Goal: Task Accomplishment & Management: Manage account settings

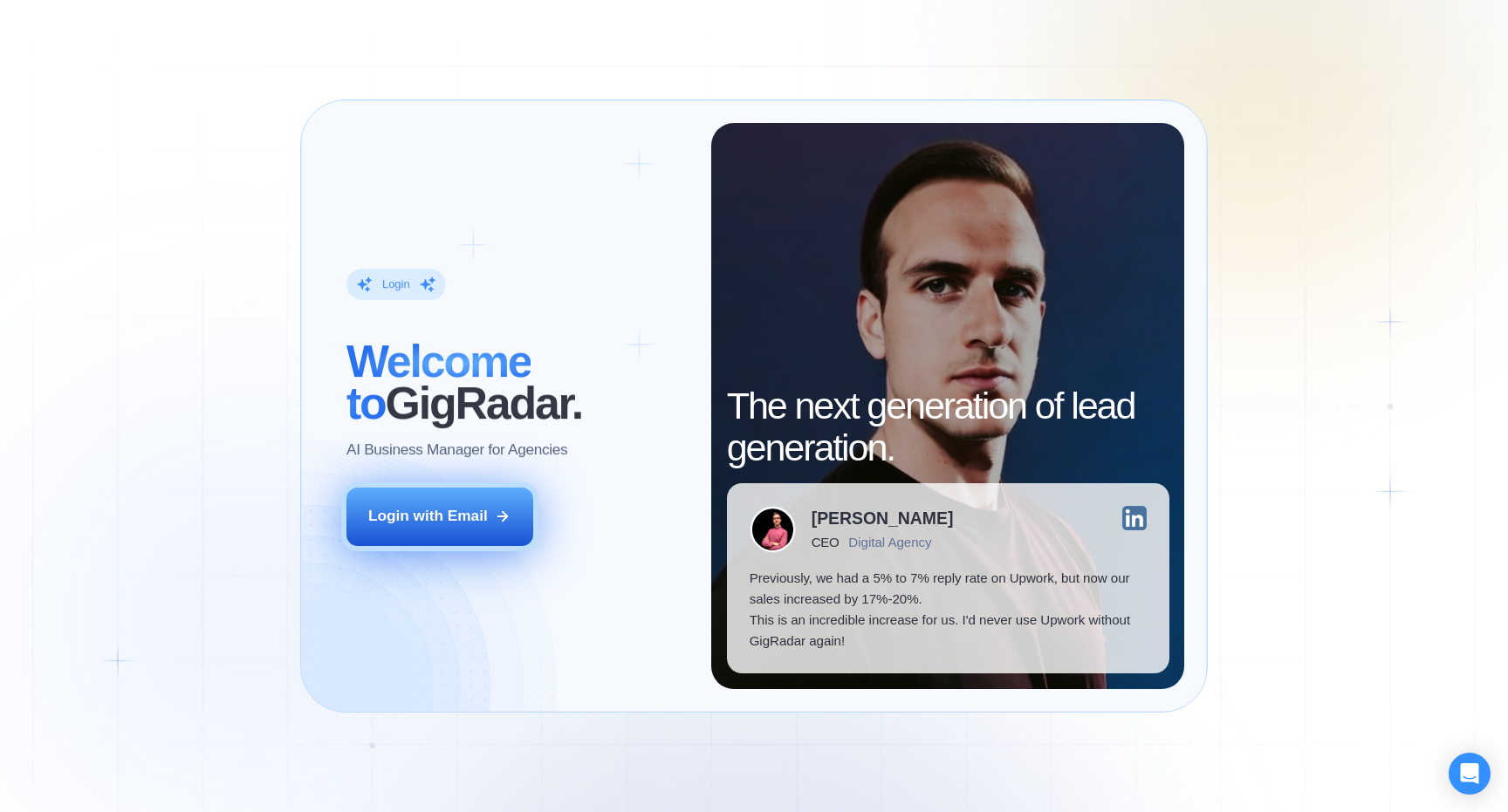
click at [400, 517] on div "Login with Email" at bounding box center [428, 516] width 119 height 21
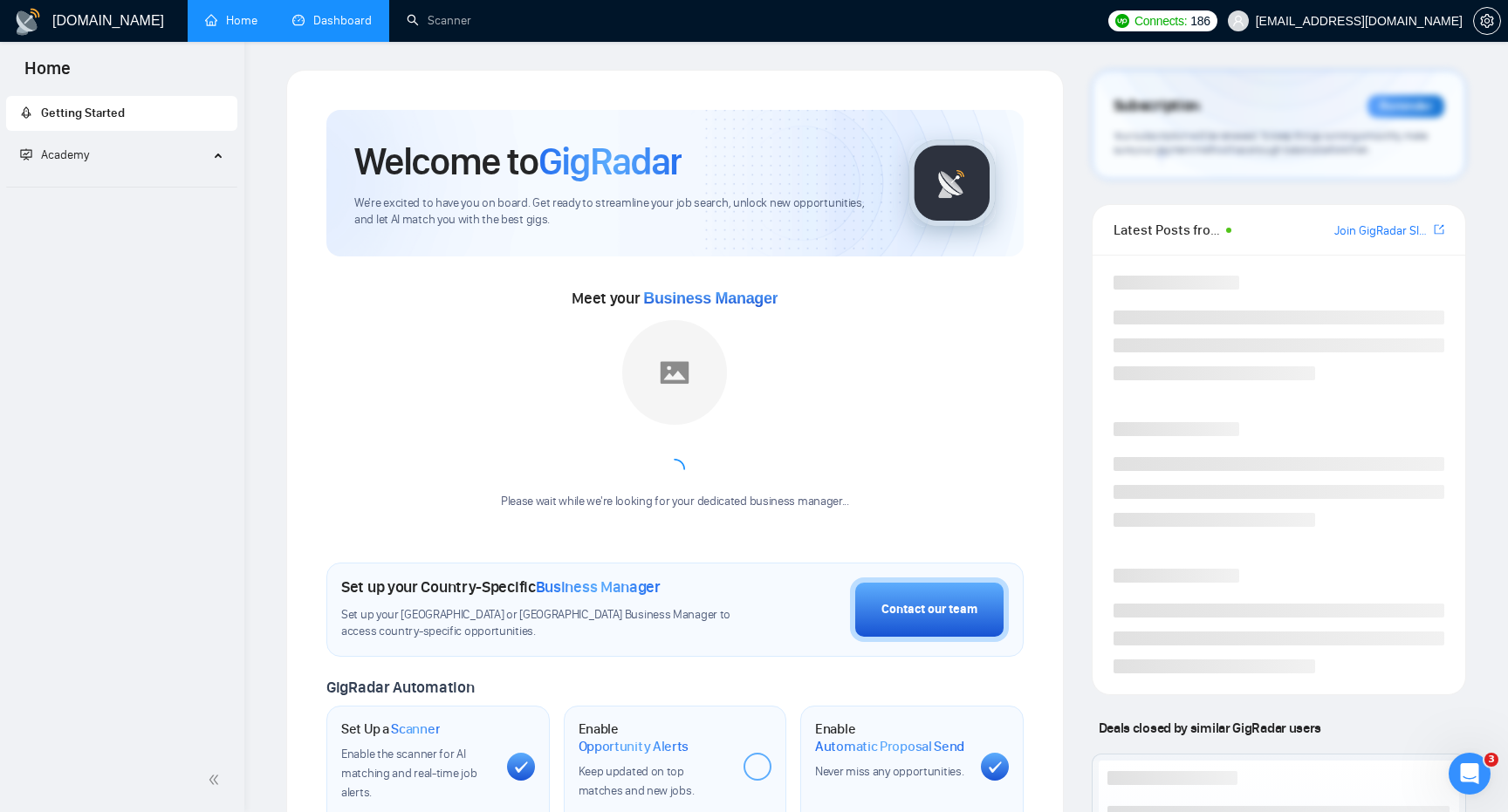
click at [331, 28] on link "Dashboard" at bounding box center [332, 20] width 79 height 15
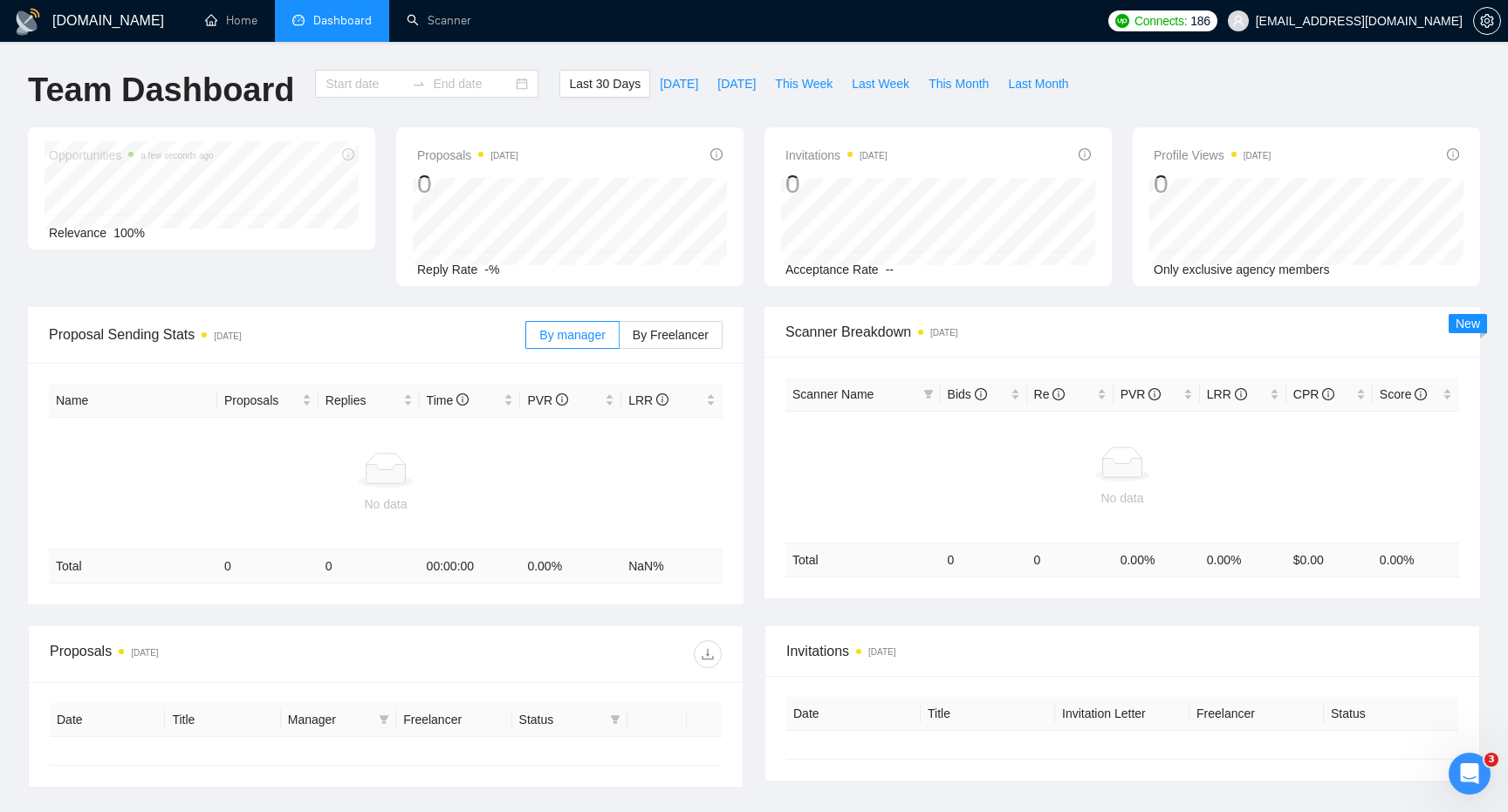
type input "2025-08-13"
type input "2025-09-12"
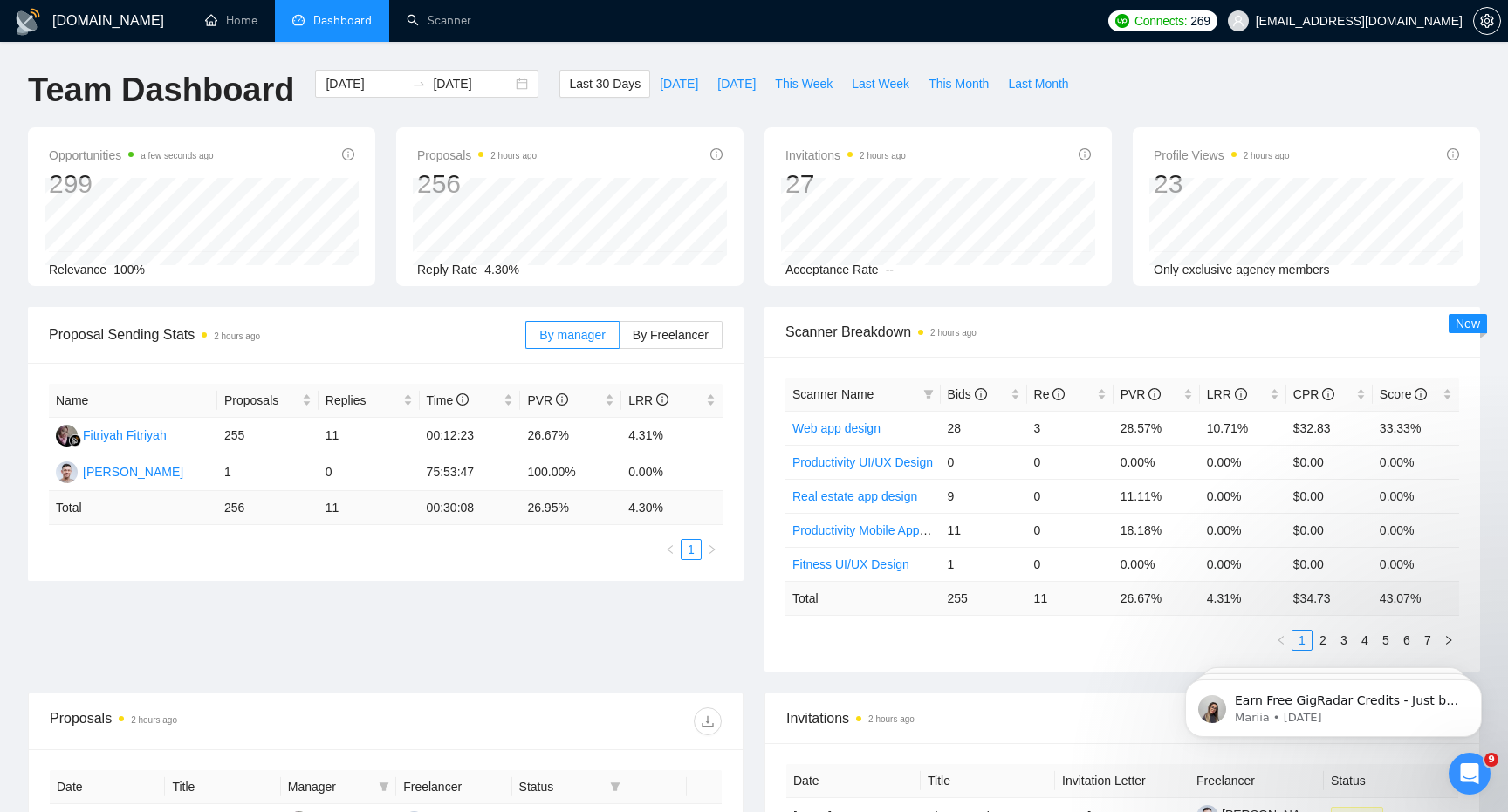
click at [494, 305] on div "Opportunities a few seconds ago 299 Relevance 100% Proposals 2 hours ago 256 Re…" at bounding box center [754, 217] width 1474 height 180
click at [1129, 399] on span "PVR" at bounding box center [1141, 394] width 41 height 14
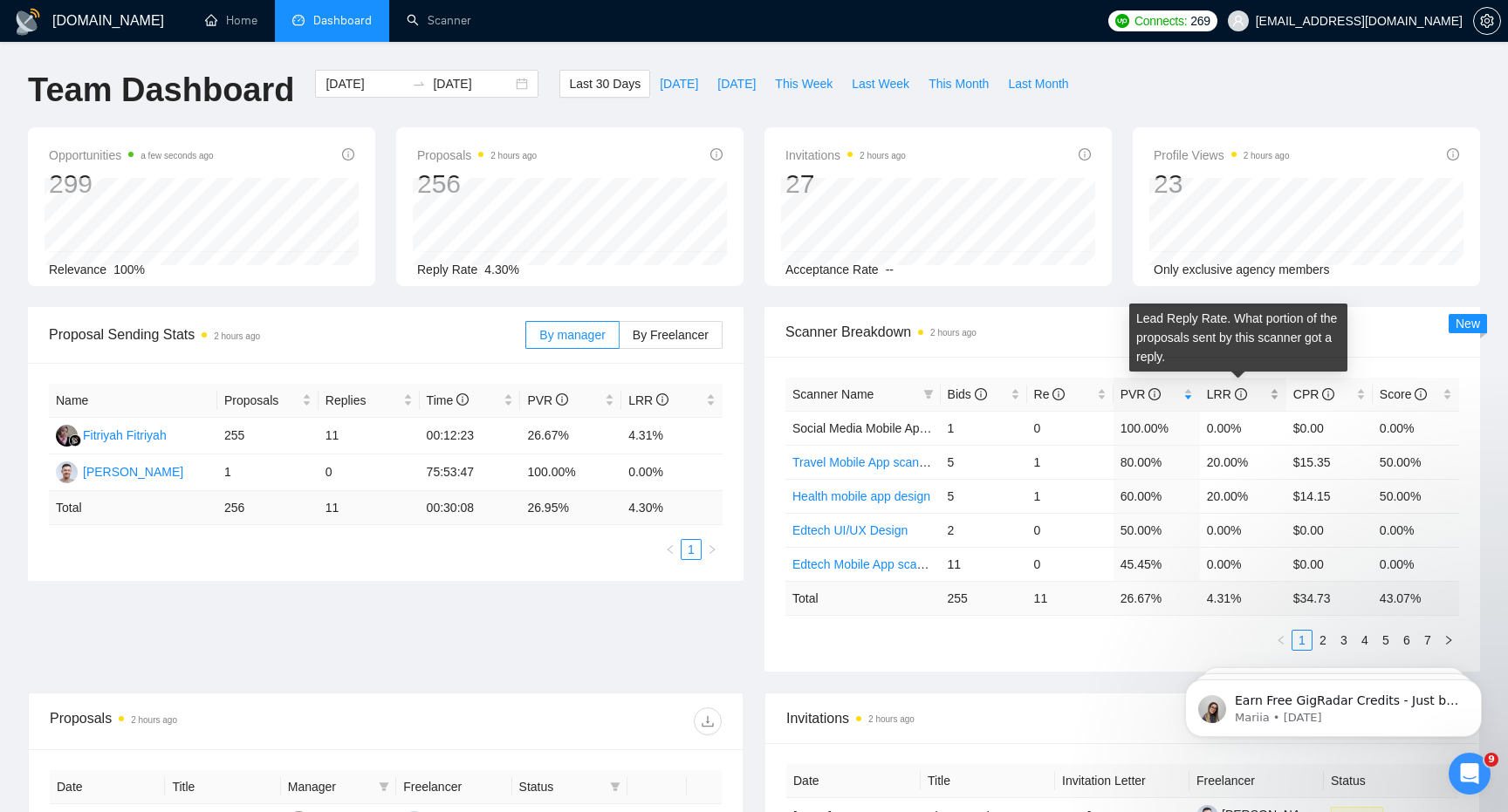
click at [1226, 392] on span "LRR" at bounding box center [1228, 394] width 40 height 14
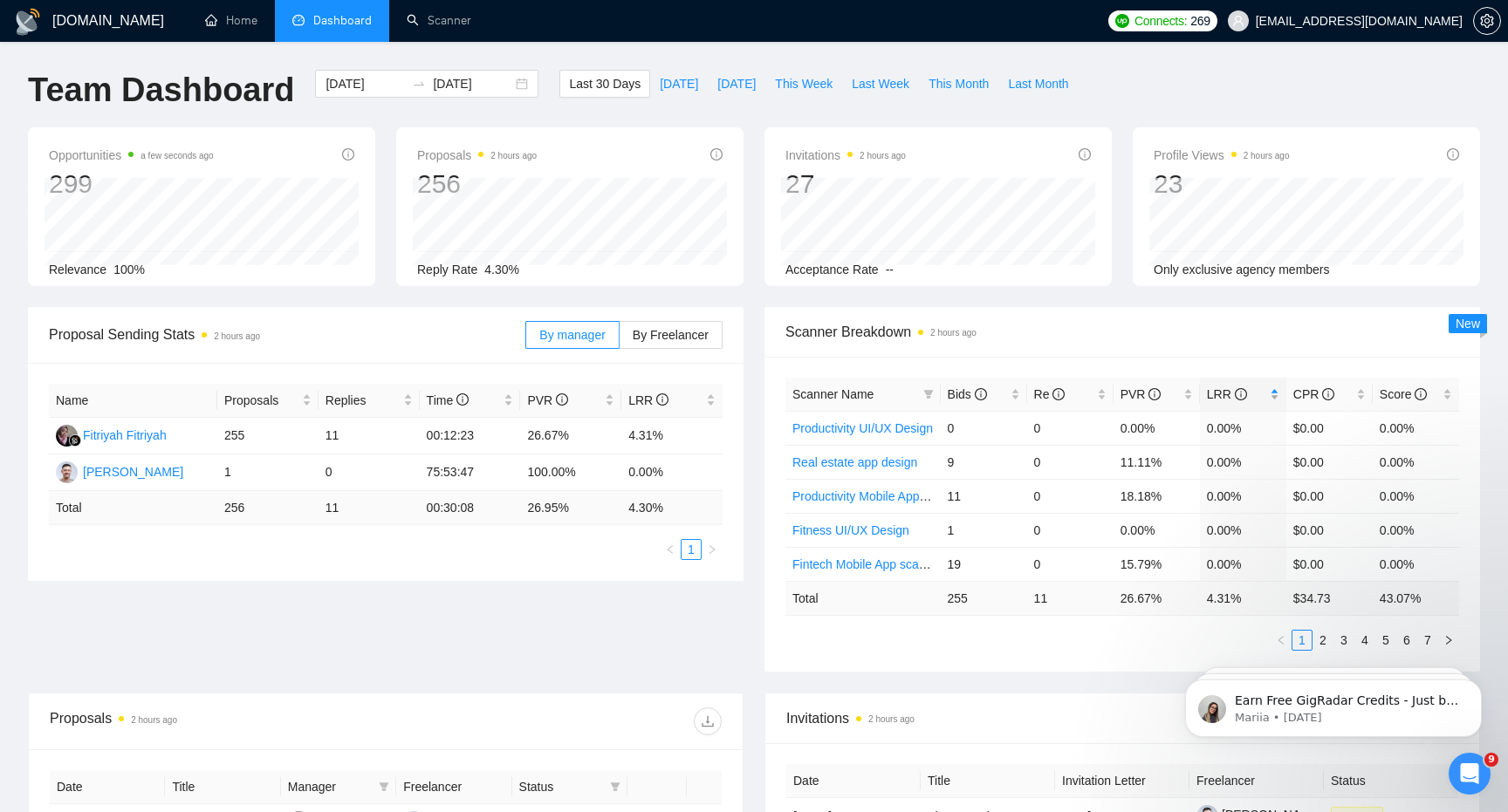
click at [1226, 392] on span "LRR" at bounding box center [1228, 394] width 40 height 14
click at [802, 86] on span "This Week" at bounding box center [805, 83] width 58 height 19
type input "2025-09-08"
type input "2025-09-14"
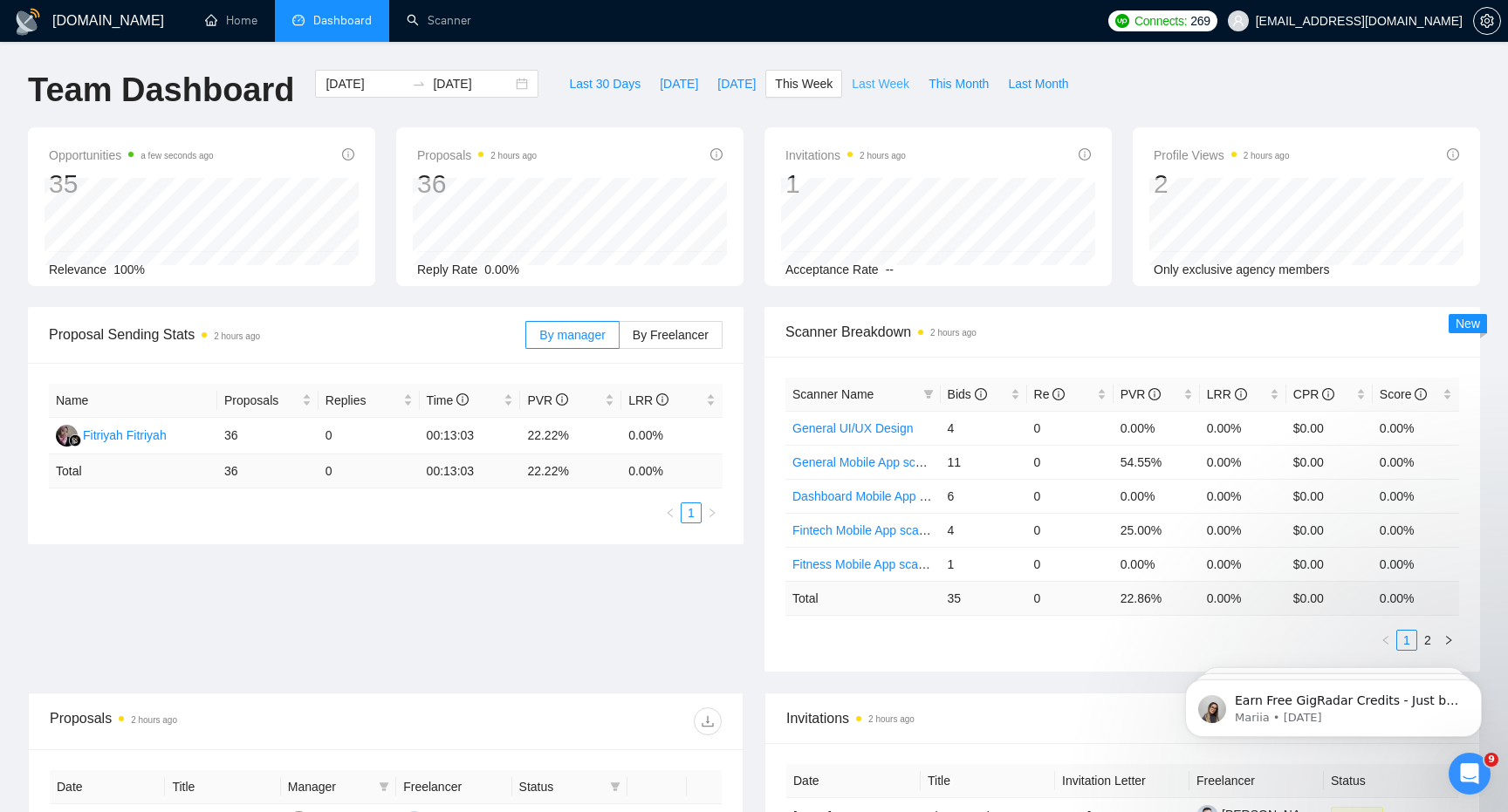
click at [884, 87] on span "Last Week" at bounding box center [881, 83] width 58 height 19
type input "2025-09-01"
click at [947, 81] on span "This Month" at bounding box center [958, 83] width 61 height 19
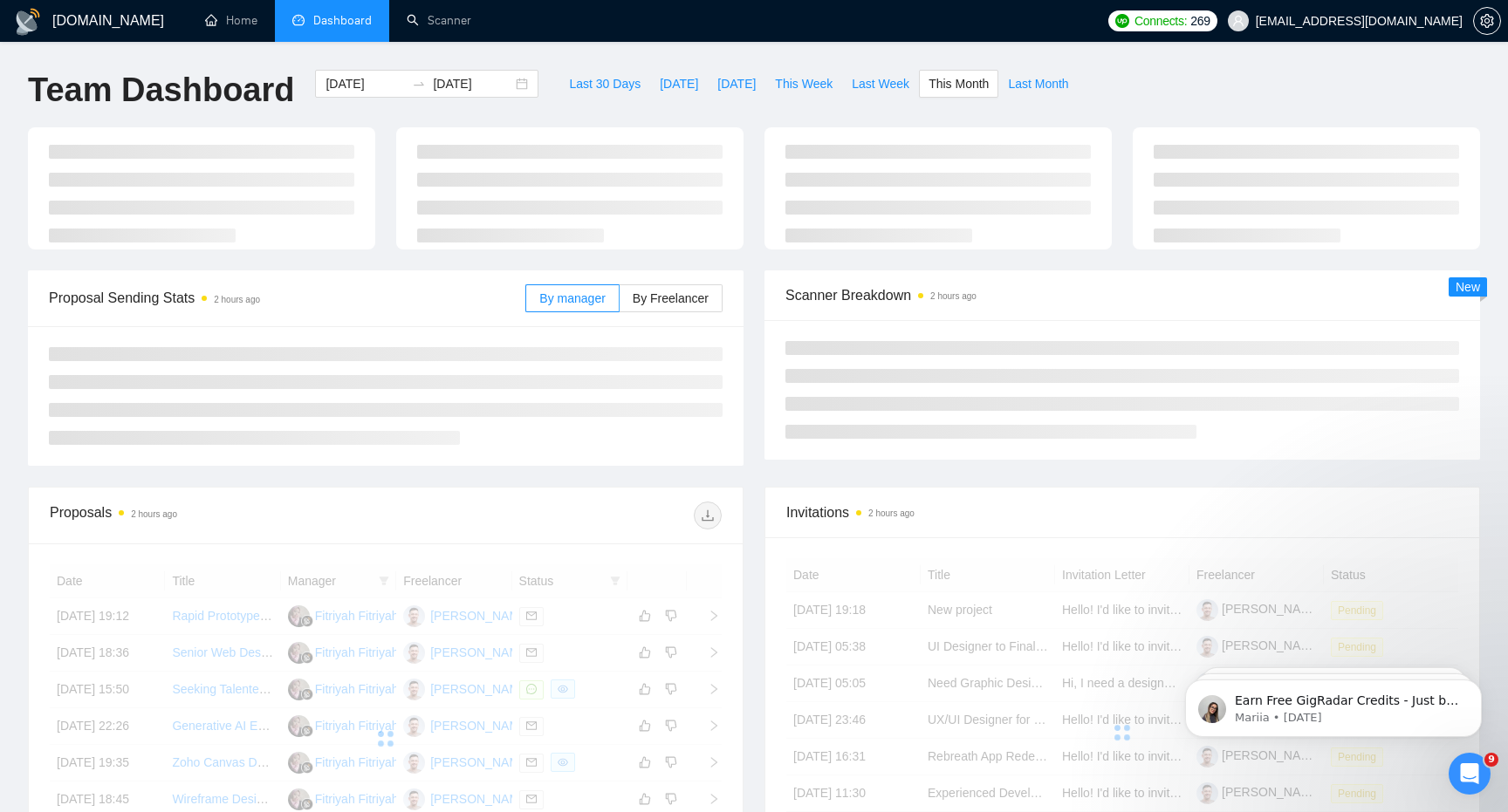
type input "2025-09-30"
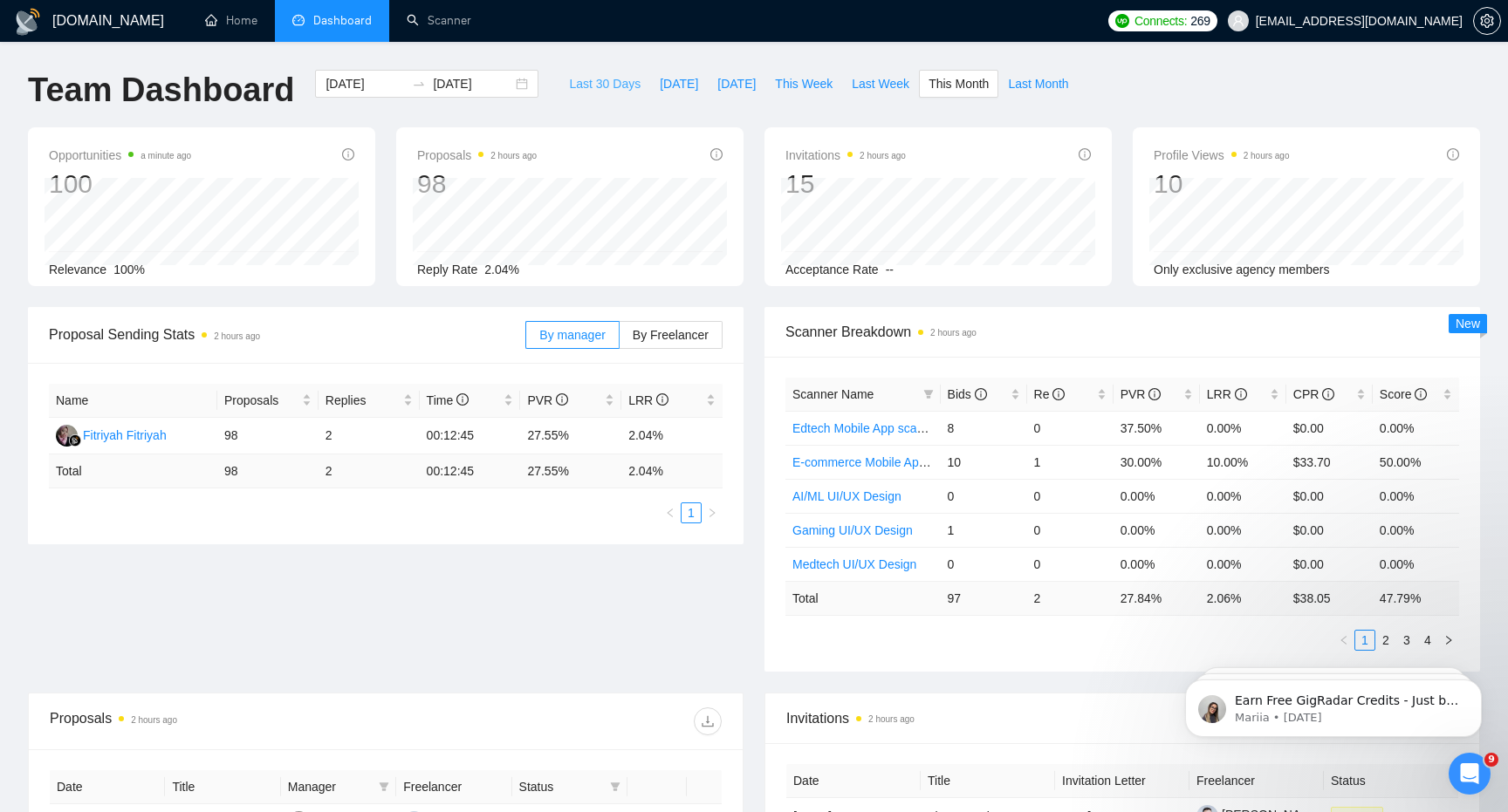
click at [605, 83] on span "Last 30 Days" at bounding box center [604, 83] width 71 height 19
type input "2025-08-13"
type input "2025-09-12"
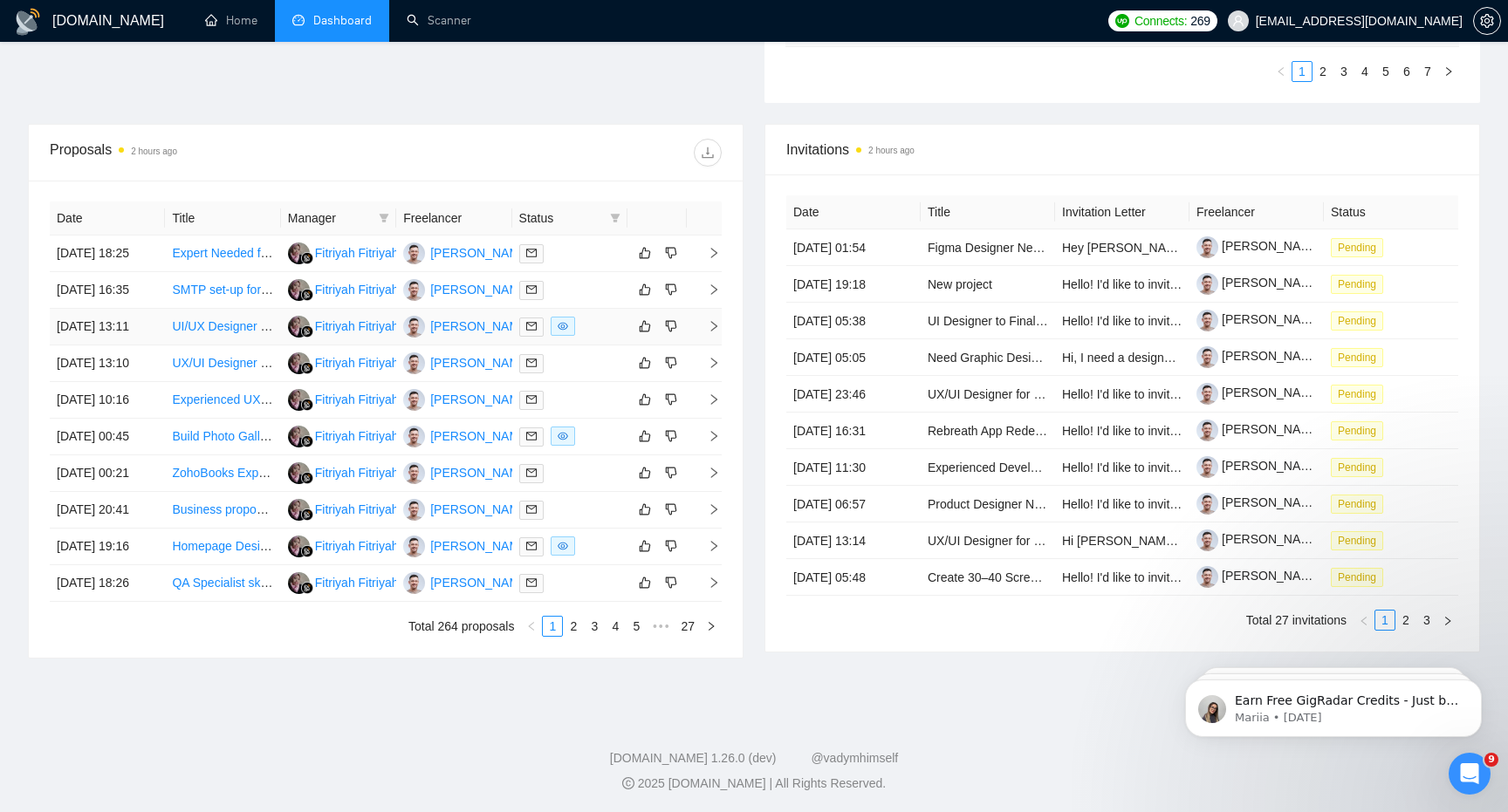
scroll to position [613, 0]
click at [819, 657] on div "Invitations 2 hours ago Date Title Invitation Letter Freelancer Status 08 Sep, …" at bounding box center [1122, 389] width 737 height 535
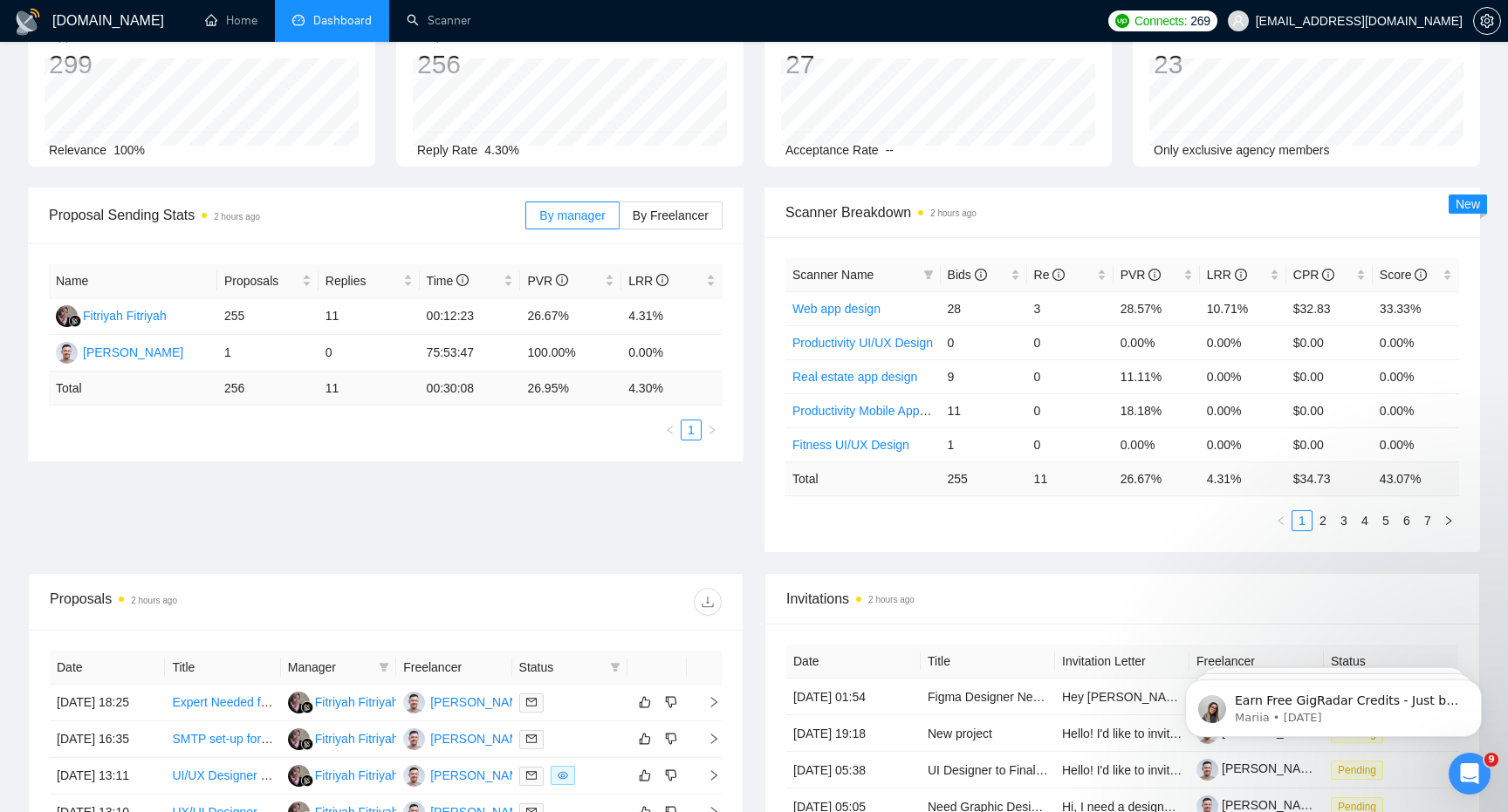
scroll to position [0, 0]
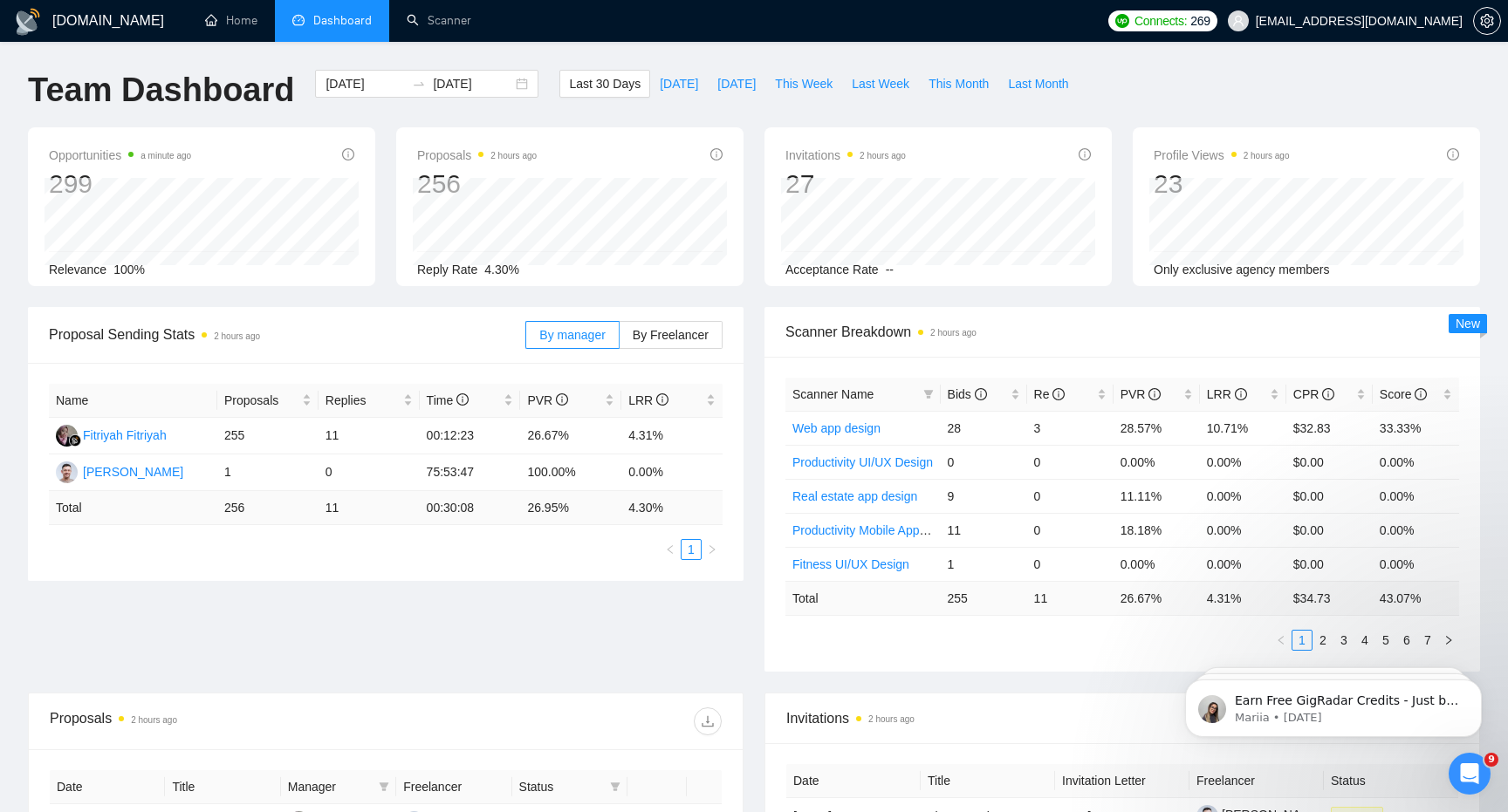
click at [703, 617] on div "Proposal Sending Stats 2 hours ago By manager By Freelancer Name Proposals Repl…" at bounding box center [754, 499] width 1474 height 385
